Goal: Information Seeking & Learning: Learn about a topic

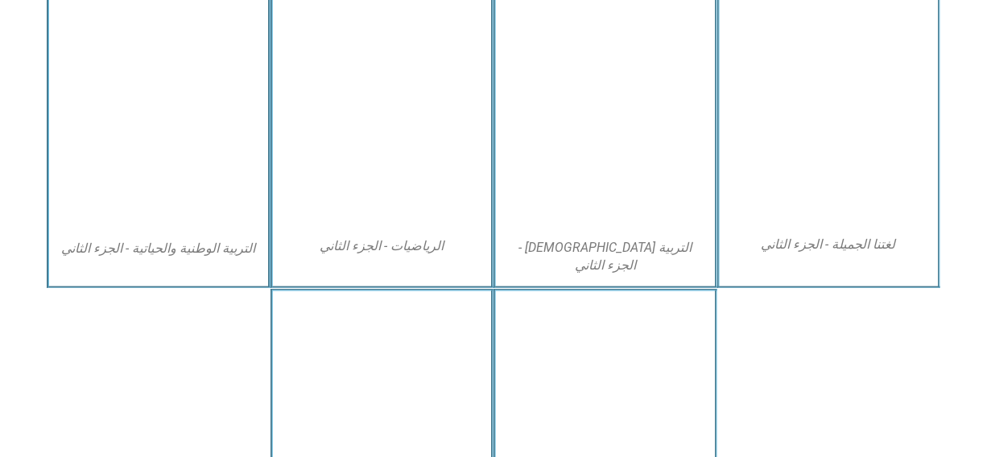
scroll to position [926, 0]
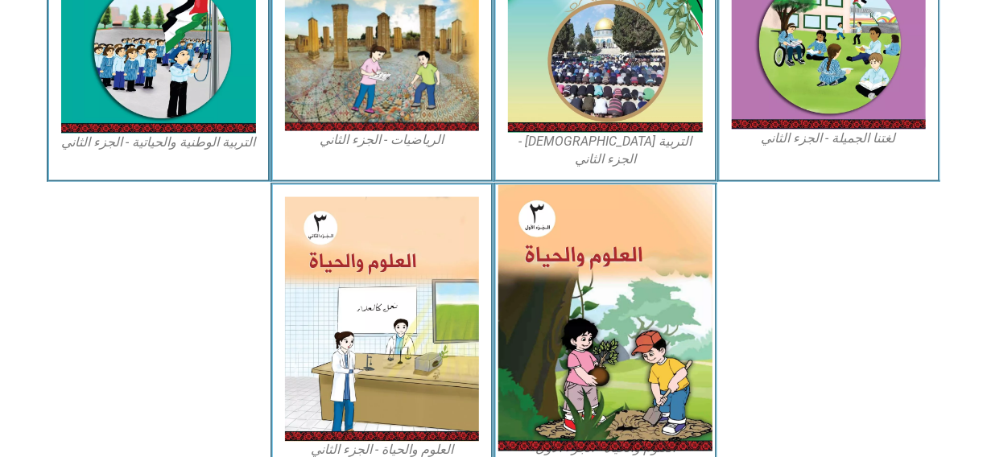
click at [624, 257] on img at bounding box center [605, 318] width 214 height 266
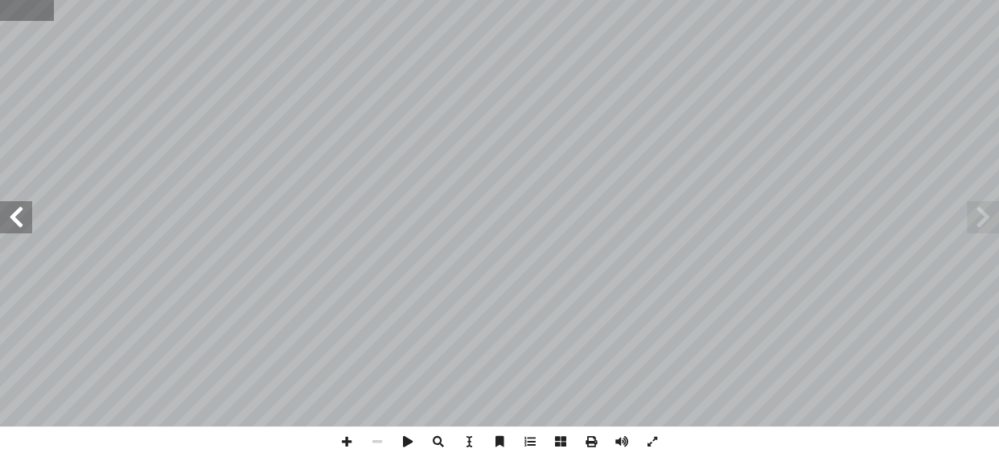
click at [12, 13] on input "text" at bounding box center [27, 10] width 54 height 21
type input "**"
click at [10, 214] on span at bounding box center [16, 217] width 32 height 32
click at [342, 441] on span at bounding box center [347, 441] width 31 height 31
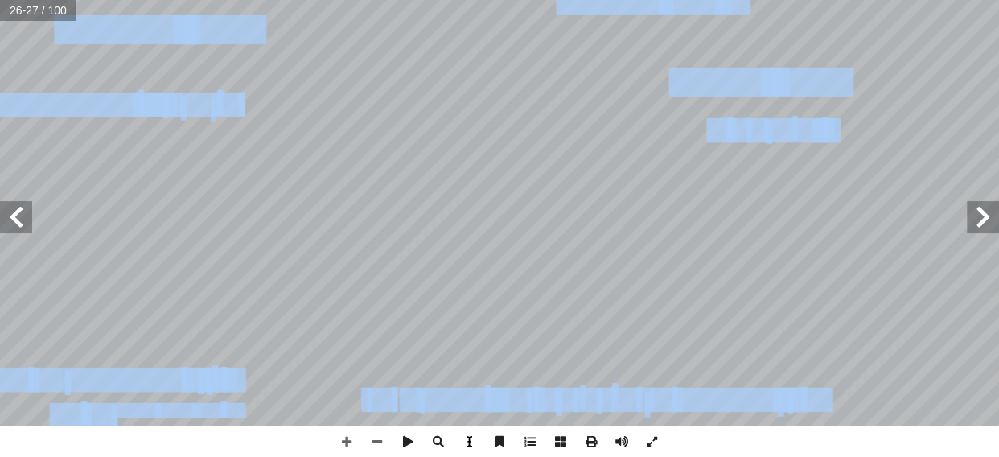
click at [459, 429] on div "٢٢ اني: البذور ّ رس الث َّ الد تية: آ ال� َ ورة ّ الص ُ حظ � ل أ ا . علاه أ ا و…" at bounding box center [499, 228] width 999 height 457
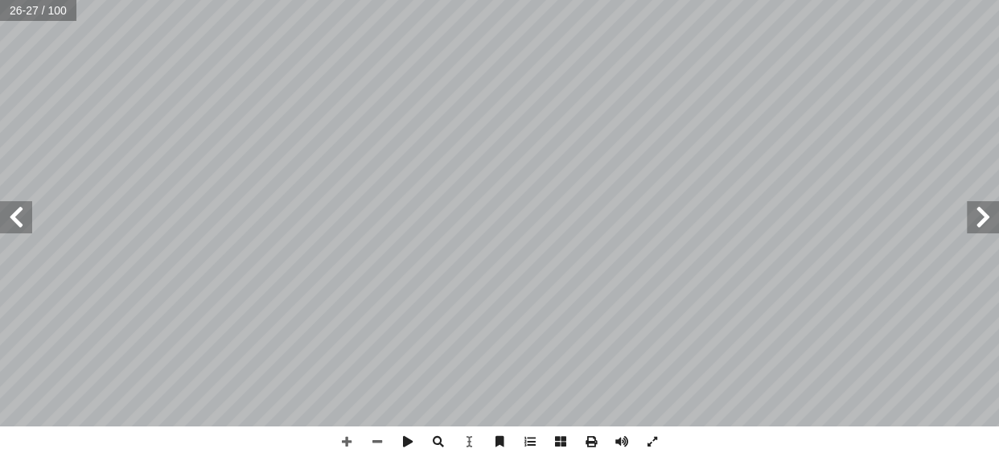
click at [286, 360] on div "٢٢ اني: البذور ّ رس الث َّ الد تية: آ ال� َ ورة ّ الص ُ حظ � ل أ ا . علاه أ ا و…" at bounding box center [499, 228] width 999 height 457
click at [14, 212] on span at bounding box center [16, 217] width 32 height 32
